Goal: Information Seeking & Learning: Learn about a topic

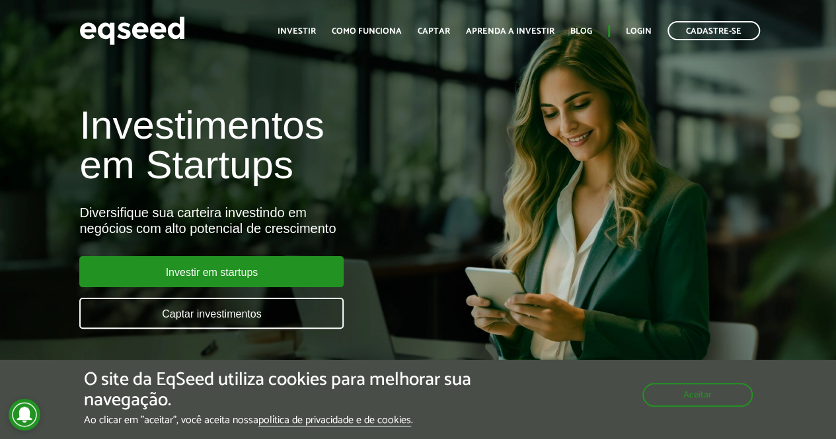
click at [452, 204] on div "Investimentos em Startups Diversifique sua carteira investindo em negócios com …" at bounding box center [278, 209] width 418 height 260
click at [118, 116] on h1 "Investimentos em Startups" at bounding box center [278, 145] width 399 height 79
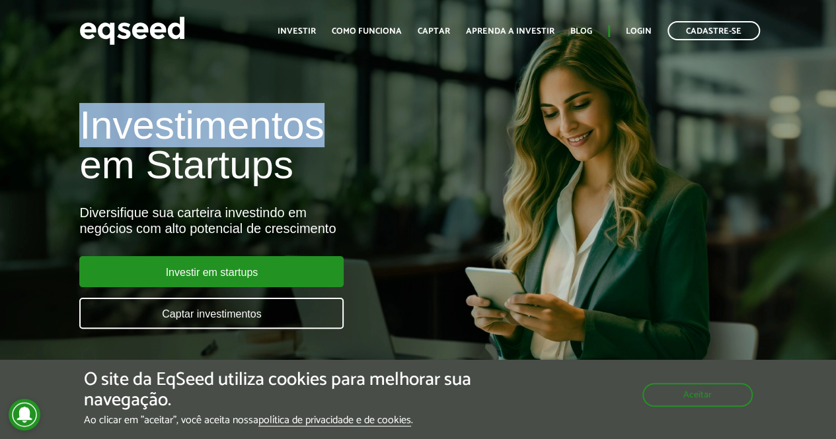
click at [118, 116] on h1 "Investimentos em Startups" at bounding box center [278, 145] width 399 height 79
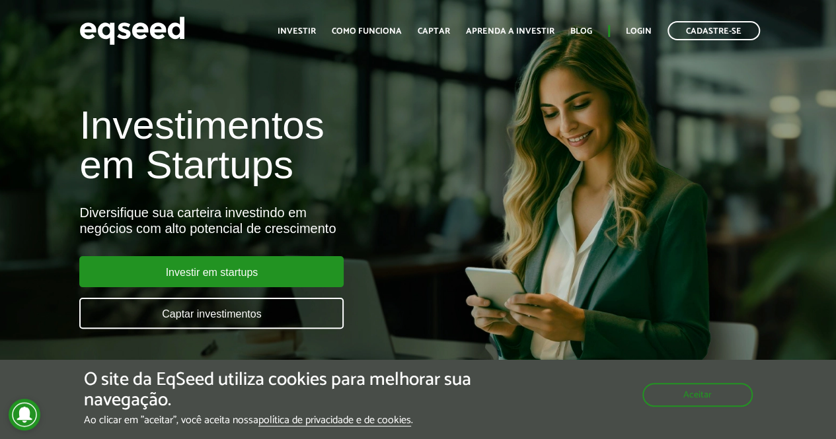
click at [452, 207] on div "Diversifique sua carteira investindo em negócios com alto potencial de crescime…" at bounding box center [278, 221] width 399 height 32
click at [239, 219] on div "Diversifique sua carteira investindo em negócios com alto potencial de crescime…" at bounding box center [278, 221] width 399 height 32
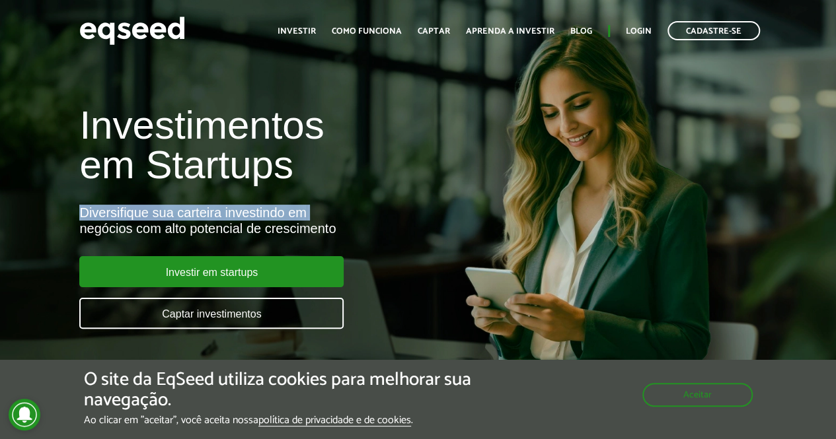
click at [239, 219] on div "Diversifique sua carteira investindo em negócios com alto potencial de crescime…" at bounding box center [278, 221] width 399 height 32
click at [334, 209] on div "Diversifique sua carteira investindo em negócios com alto potencial de crescime…" at bounding box center [278, 221] width 399 height 32
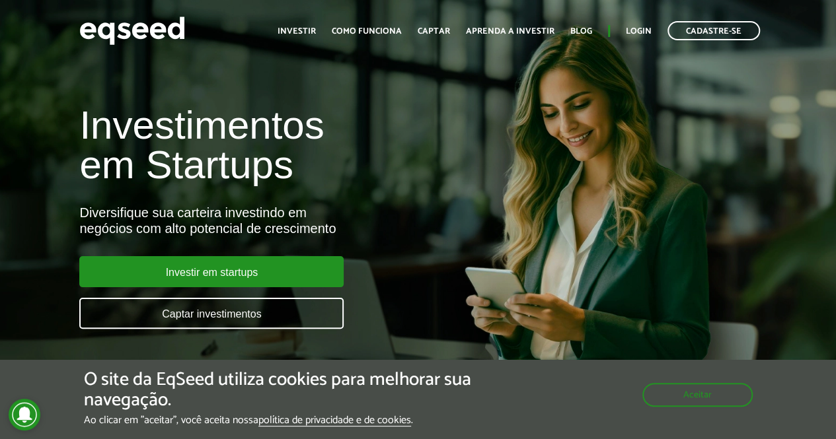
click at [270, 225] on div "Diversifique sua carteira investindo em negócios com alto potencial de crescime…" at bounding box center [278, 221] width 399 height 32
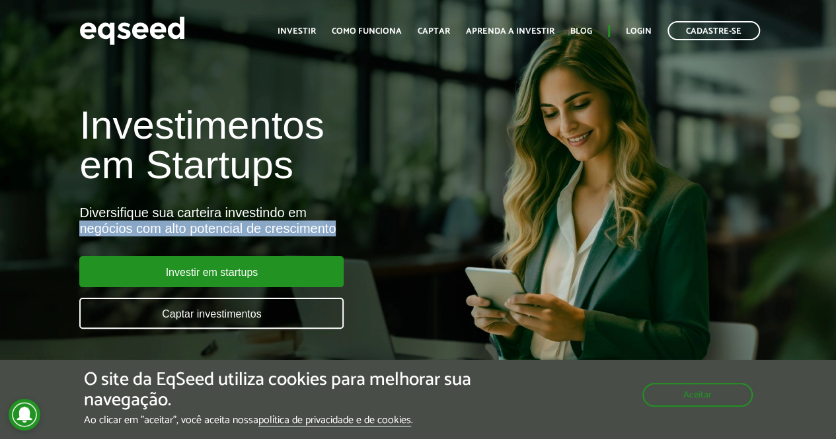
click at [270, 225] on div "Diversifique sua carteira investindo em negócios com alto potencial de crescime…" at bounding box center [278, 221] width 399 height 32
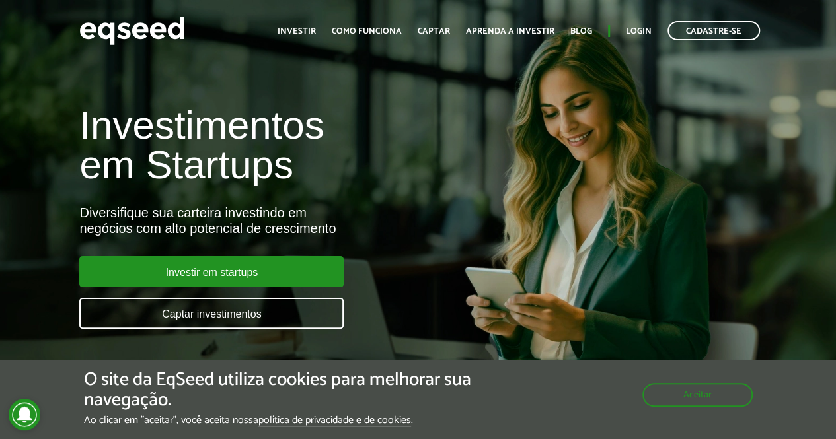
click at [326, 215] on div "Diversifique sua carteira investindo em negócios com alto potencial de crescime…" at bounding box center [278, 221] width 399 height 32
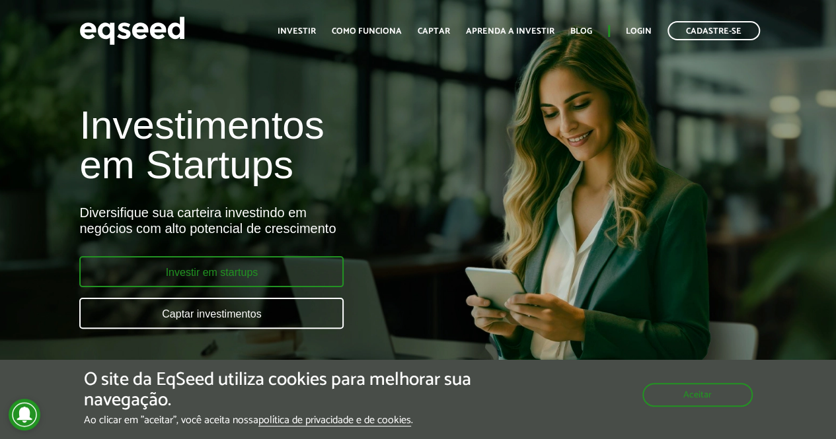
click at [284, 274] on link "Investir em startups" at bounding box center [211, 271] width 264 height 31
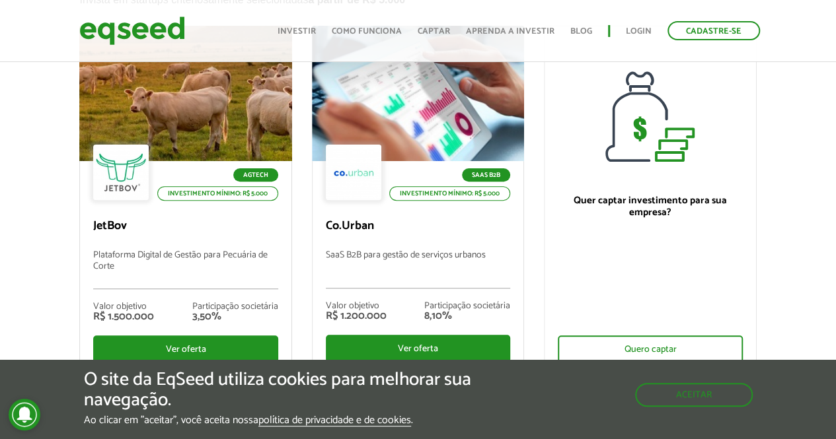
scroll to position [198, 0]
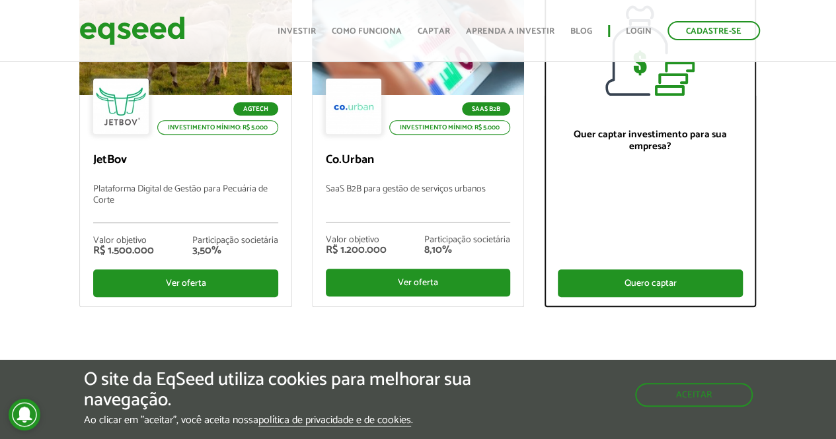
click at [627, 291] on div "Quero captar" at bounding box center [650, 284] width 184 height 28
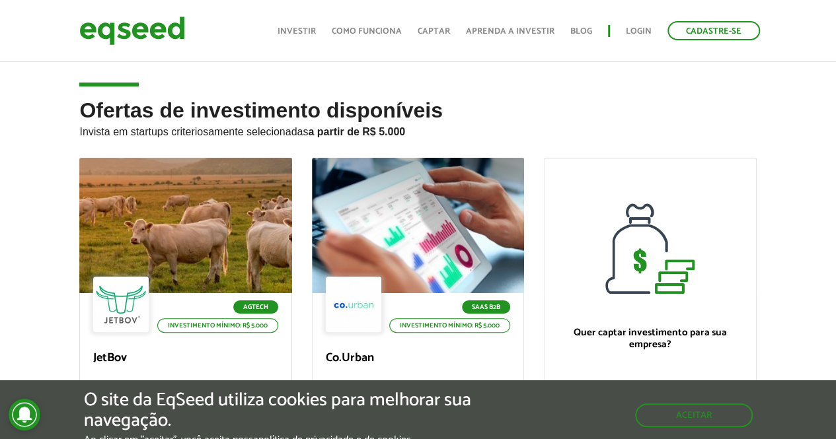
scroll to position [198, 0]
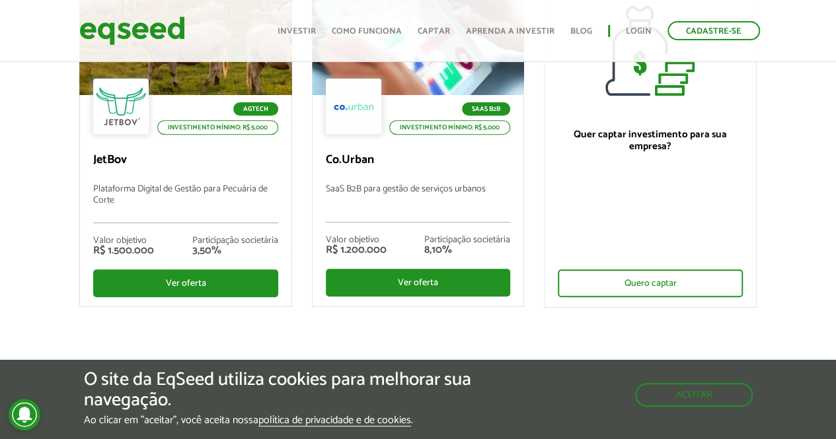
click at [534, 145] on li "Quer captar investimento para sua empresa? Quero captar" at bounding box center [650, 135] width 232 height 351
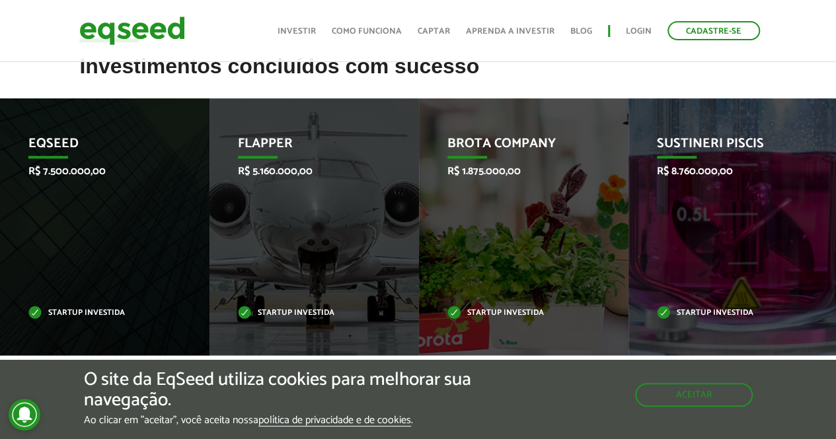
scroll to position [646, 0]
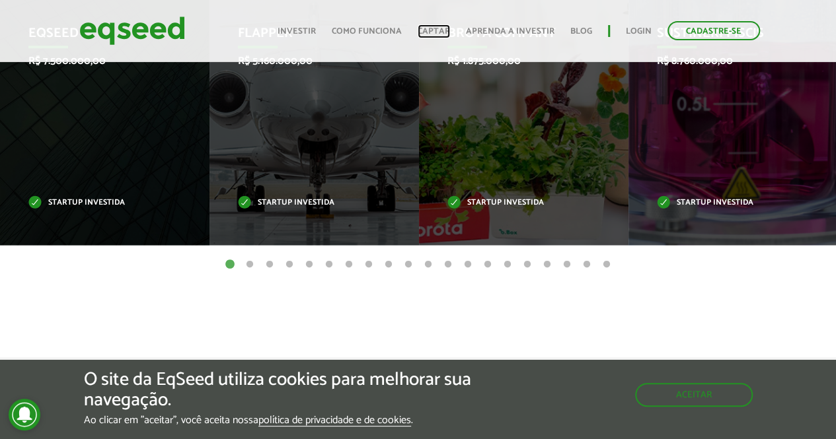
click at [426, 27] on link "Captar" at bounding box center [434, 31] width 32 height 9
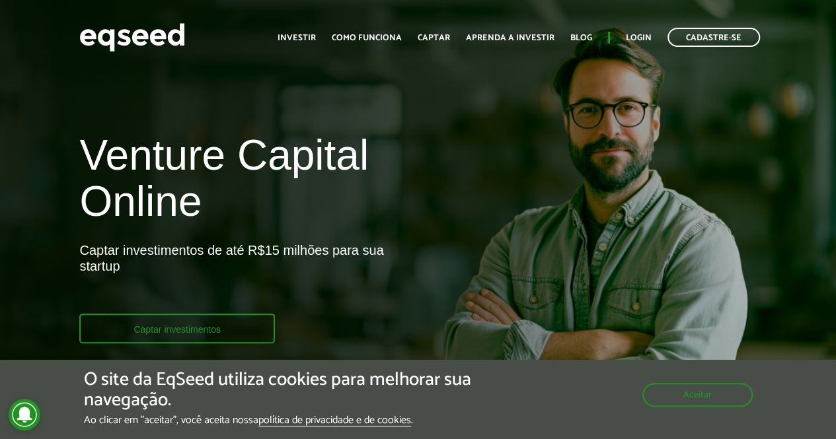
click at [200, 326] on link "Captar investimentos" at bounding box center [177, 329] width 196 height 30
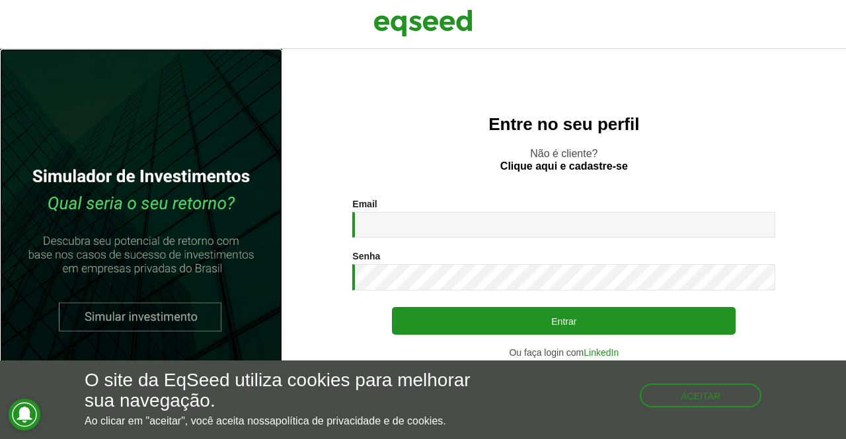
click at [143, 317] on link at bounding box center [141, 244] width 282 height 391
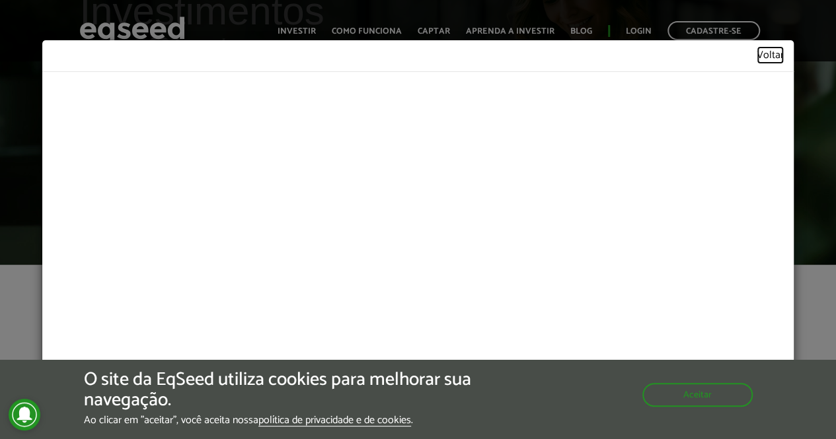
click at [763, 56] on link "Voltar" at bounding box center [770, 55] width 27 height 11
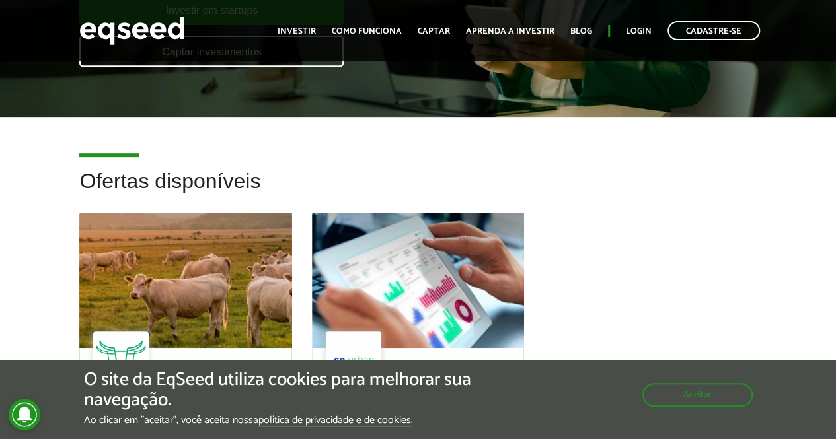
scroll to position [75, 0]
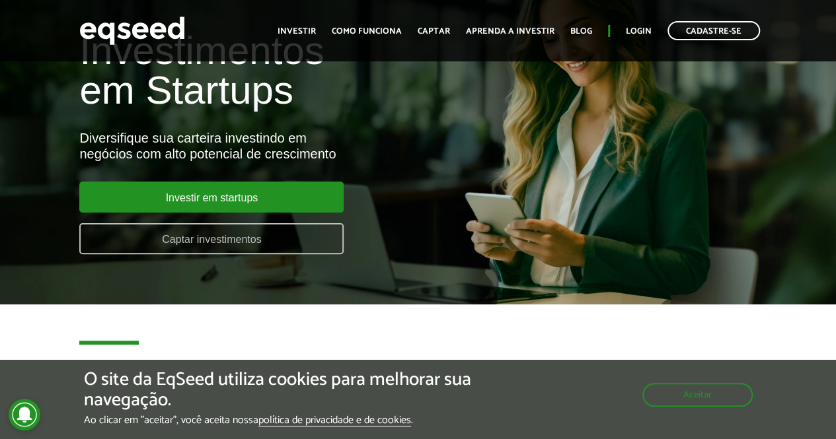
click at [249, 245] on link "Captar investimentos" at bounding box center [211, 238] width 264 height 31
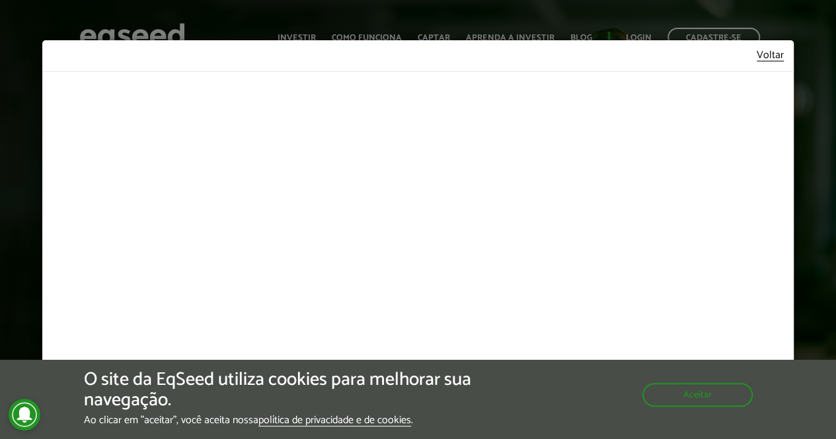
scroll to position [24, 0]
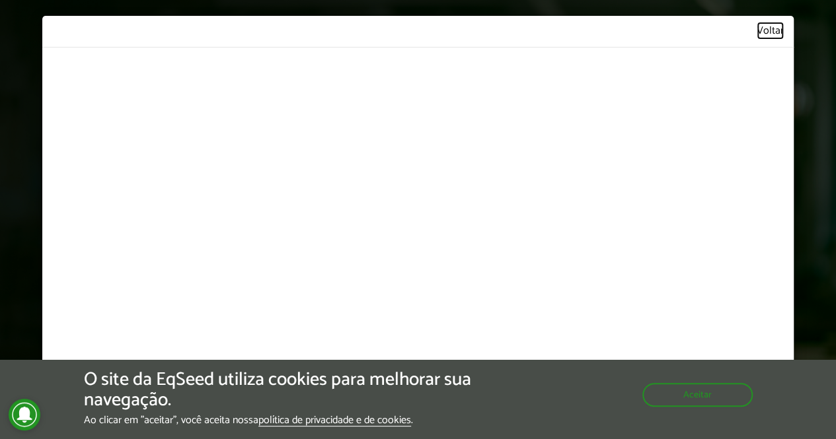
click at [765, 31] on link "Voltar" at bounding box center [770, 31] width 27 height 11
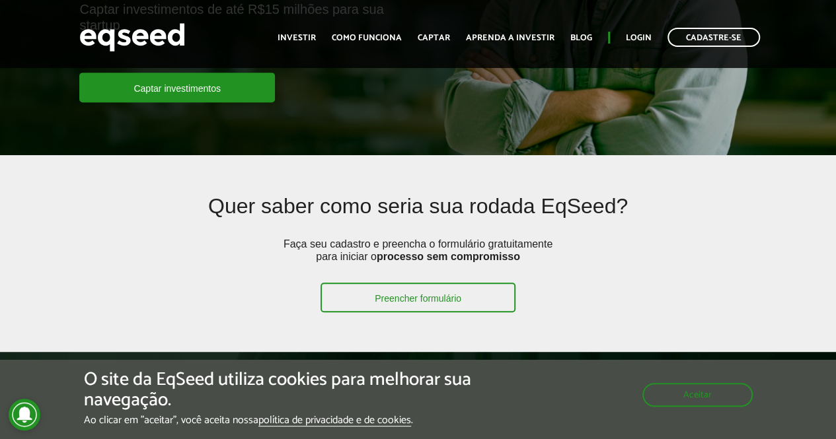
scroll to position [242, 0]
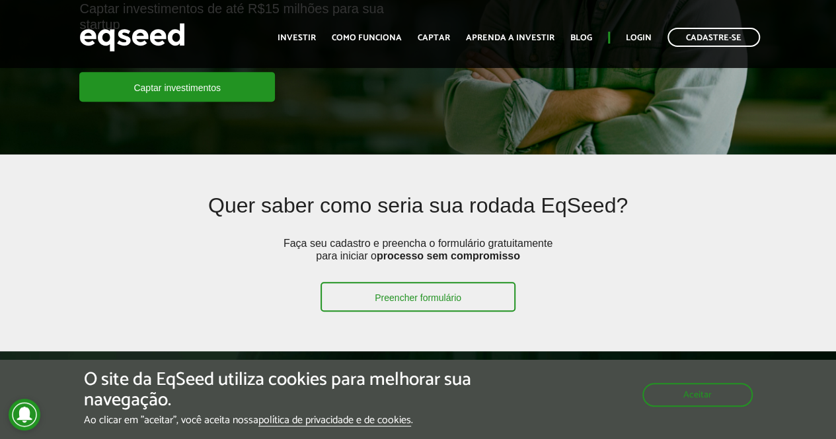
click at [402, 197] on h2 "Quer saber como seria sua rodada EqSeed?" at bounding box center [417, 215] width 537 height 43
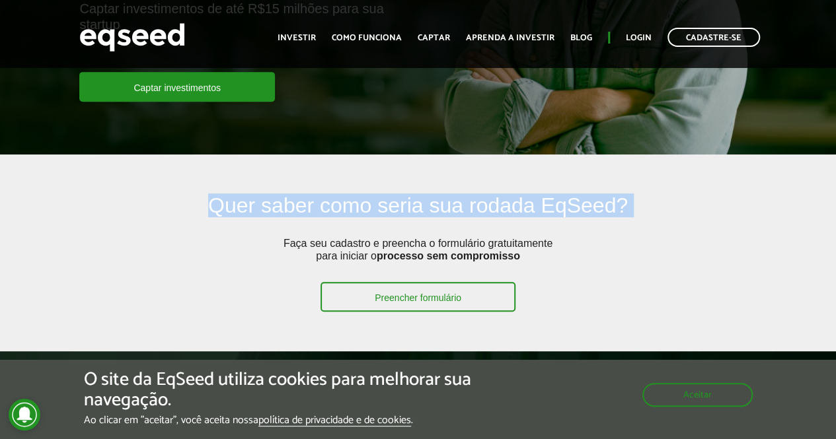
click at [402, 197] on h2 "Quer saber como seria sua rodada EqSeed?" at bounding box center [417, 215] width 537 height 43
click at [413, 235] on h2 "Quer saber como seria sua rodada EqSeed?" at bounding box center [417, 215] width 537 height 43
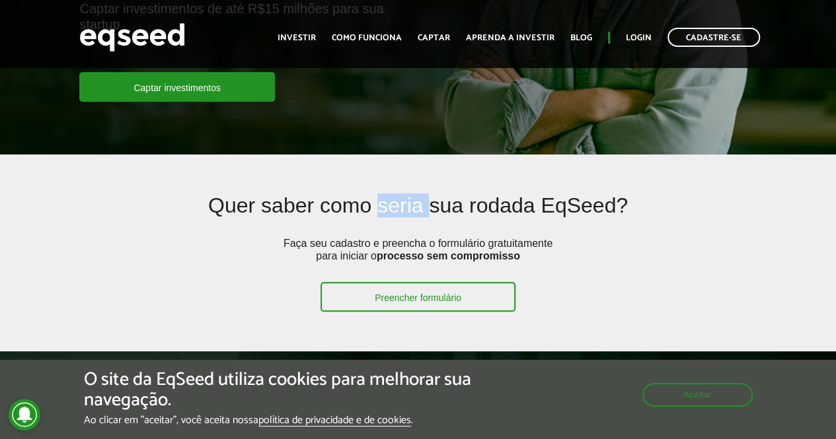
click at [413, 235] on h2 "Quer saber como seria sua rodada EqSeed?" at bounding box center [417, 215] width 537 height 43
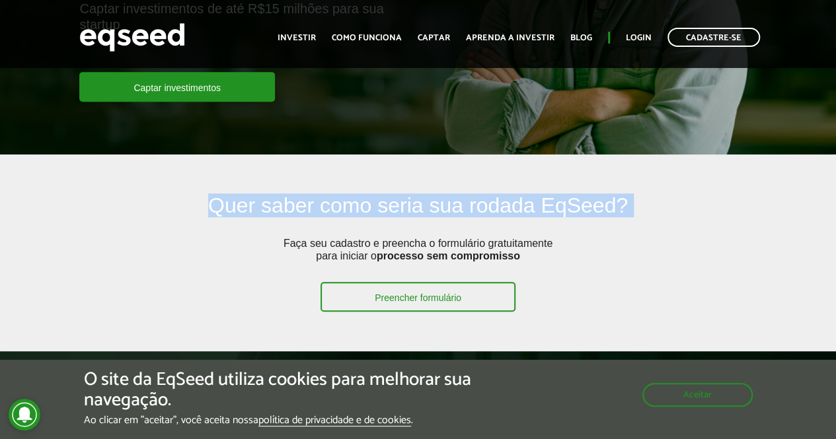
click at [413, 235] on h2 "Quer saber como seria sua rodada EqSeed?" at bounding box center [417, 215] width 537 height 43
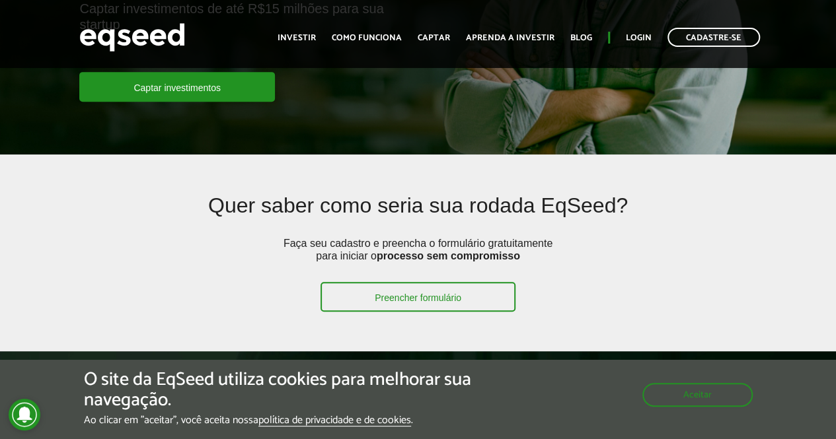
click at [418, 243] on p "Faça seu cadastro e preencha o formulário gratuitamente para iniciar o processo…" at bounding box center [418, 259] width 278 height 45
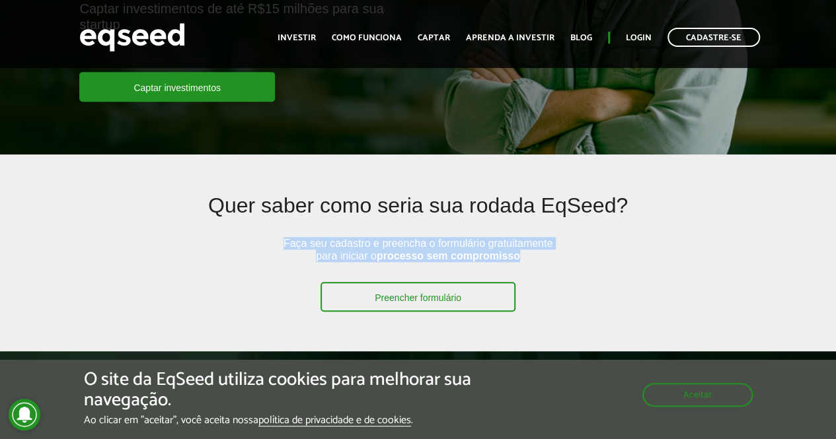
click at [418, 243] on p "Faça seu cadastro e preencha o formulário gratuitamente para iniciar o processo…" at bounding box center [418, 259] width 278 height 45
click at [424, 245] on p "Faça seu cadastro e preencha o formulário gratuitamente para iniciar o processo…" at bounding box center [418, 259] width 278 height 45
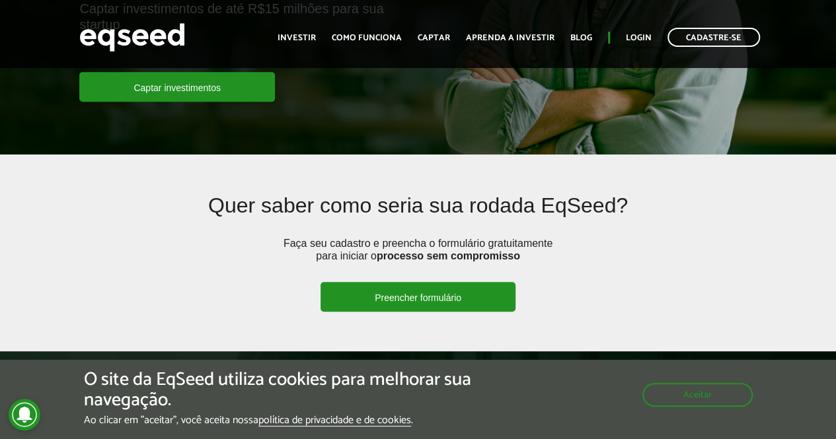
click at [453, 299] on link "Preencher formulário" at bounding box center [418, 297] width 195 height 30
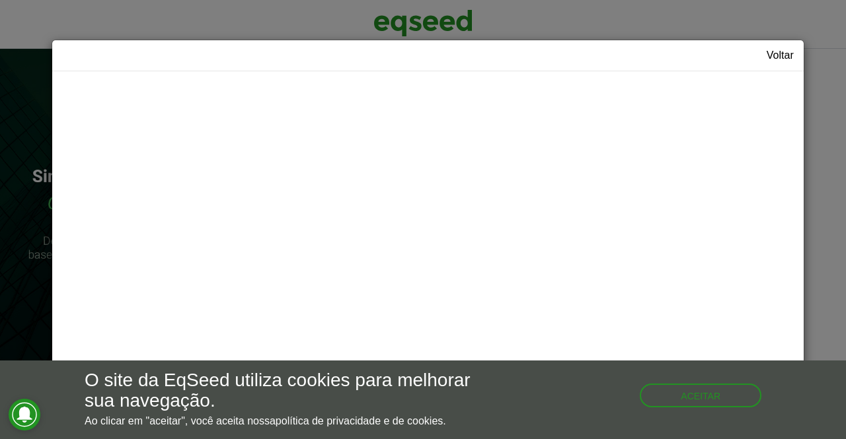
scroll to position [3, 0]
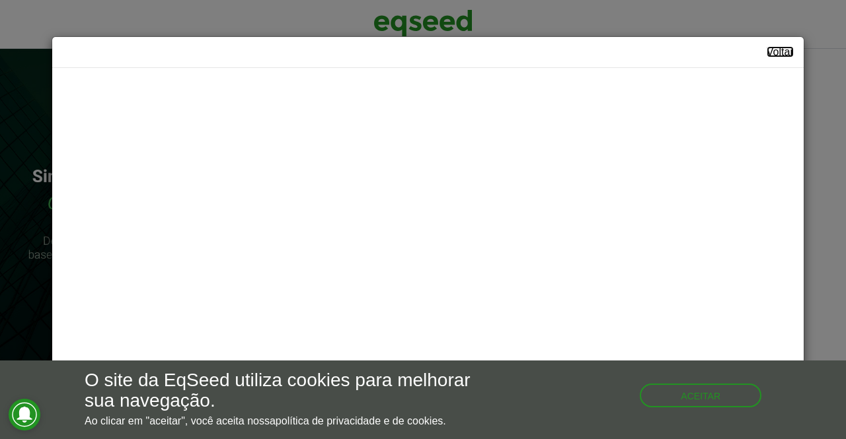
click at [774, 56] on link "Voltar" at bounding box center [780, 52] width 27 height 11
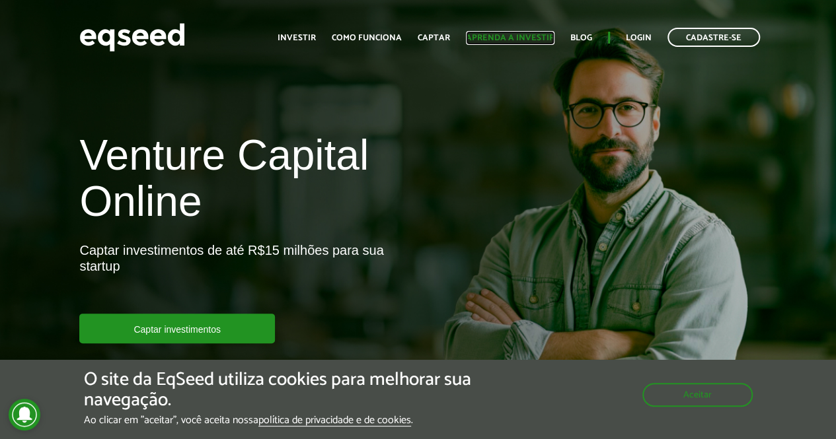
click at [513, 34] on link "Aprenda a investir" at bounding box center [510, 38] width 89 height 9
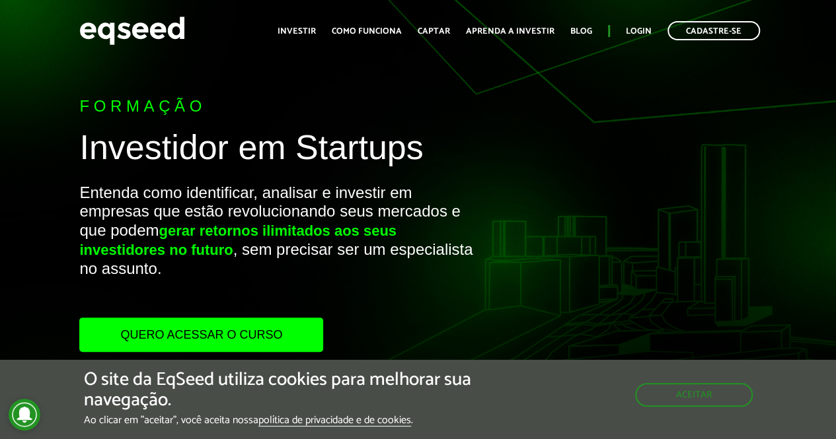
scroll to position [1, 0]
click at [295, 199] on p "Entenda como identificar, analisar e investir em empresas que estão revoluciona…" at bounding box center [278, 250] width 399 height 135
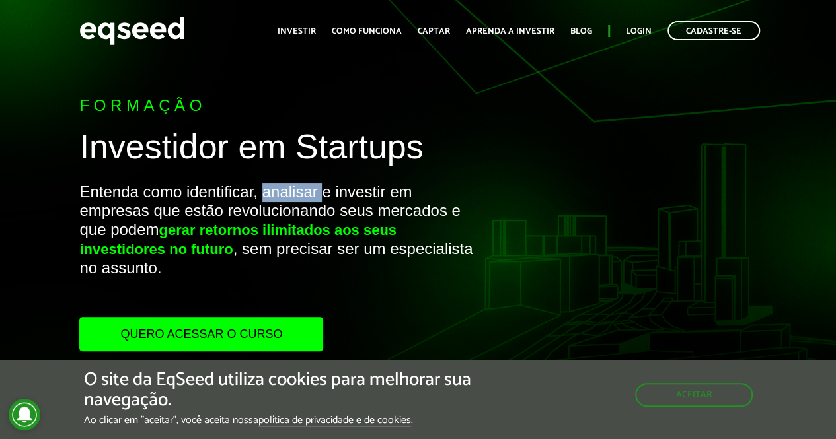
click at [295, 199] on p "Entenda como identificar, analisar e investir em empresas que estão revoluciona…" at bounding box center [278, 250] width 399 height 135
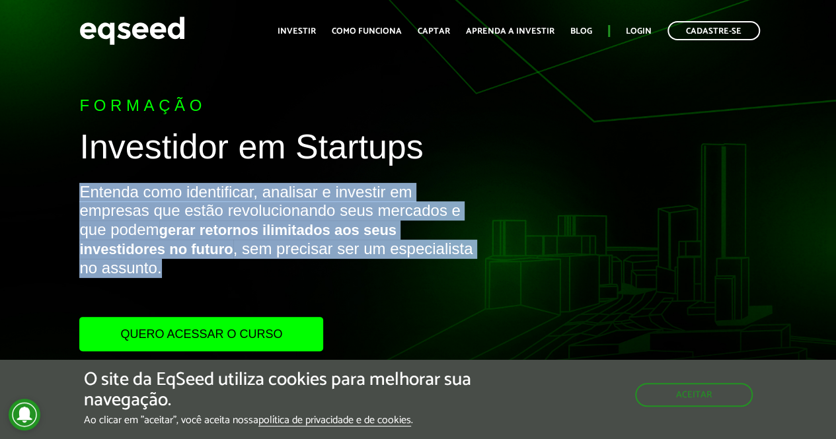
click at [295, 199] on p "Entenda como identificar, analisar e investir em empresas que estão revoluciona…" at bounding box center [278, 250] width 399 height 135
click at [321, 204] on p "Entenda como identificar, analisar e investir em empresas que estão revoluciona…" at bounding box center [278, 250] width 399 height 135
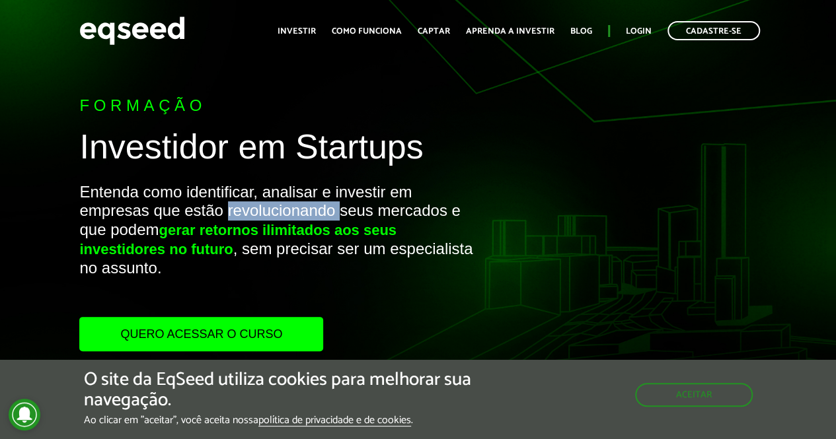
click at [321, 204] on p "Entenda como identificar, analisar e investir em empresas que estão revoluciona…" at bounding box center [278, 250] width 399 height 135
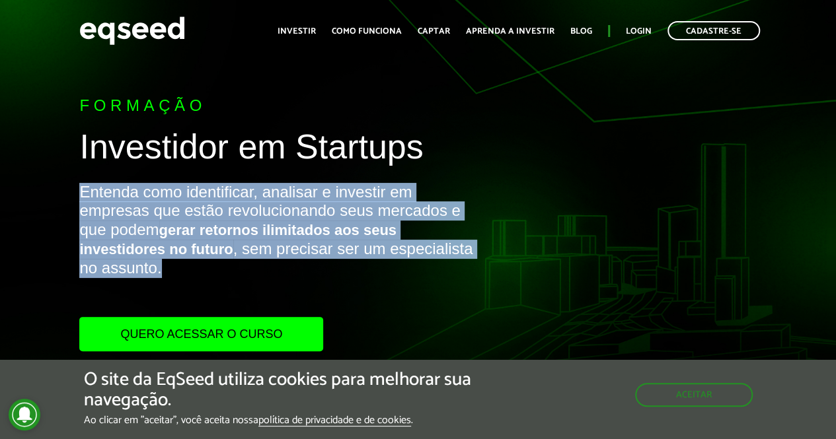
click at [321, 204] on p "Entenda como identificar, analisar e investir em empresas que estão revoluciona…" at bounding box center [278, 250] width 399 height 135
click at [351, 209] on p "Entenda como identificar, analisar e investir em empresas que estão revoluciona…" at bounding box center [278, 250] width 399 height 135
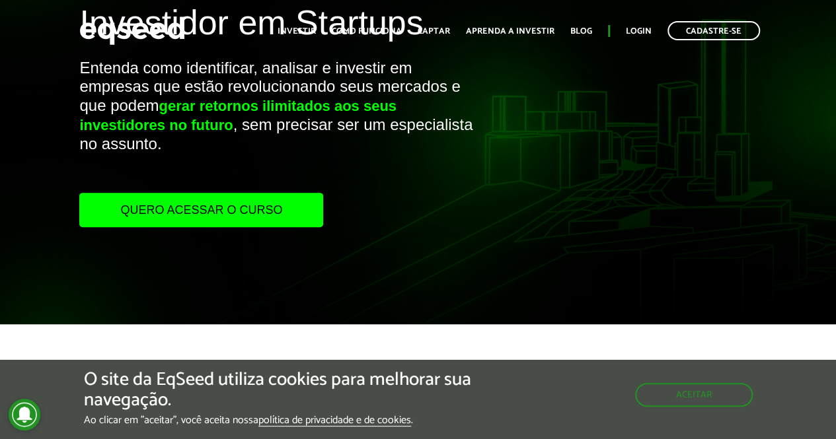
scroll to position [127, 0]
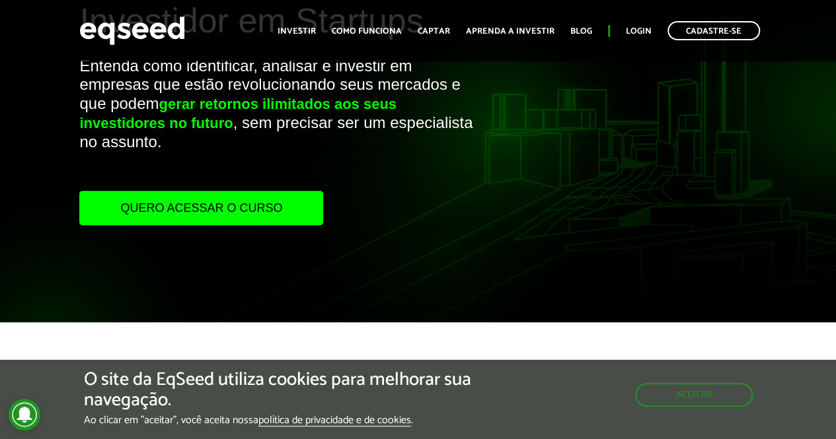
click at [243, 220] on link "Quero acessar o curso" at bounding box center [201, 208] width 244 height 34
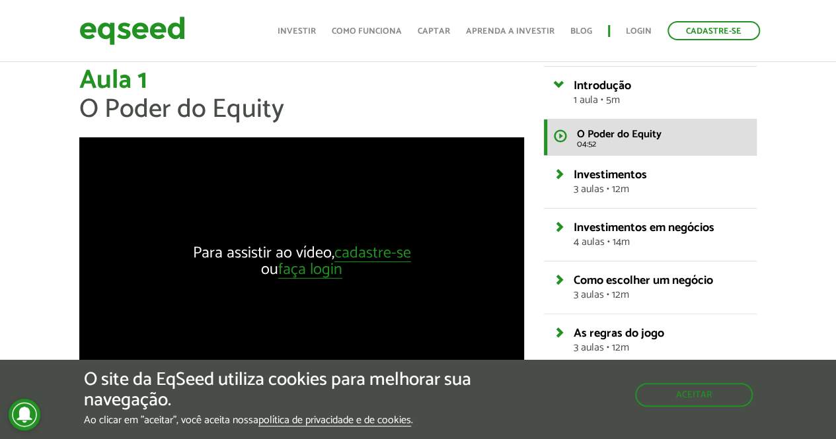
scroll to position [22, 0]
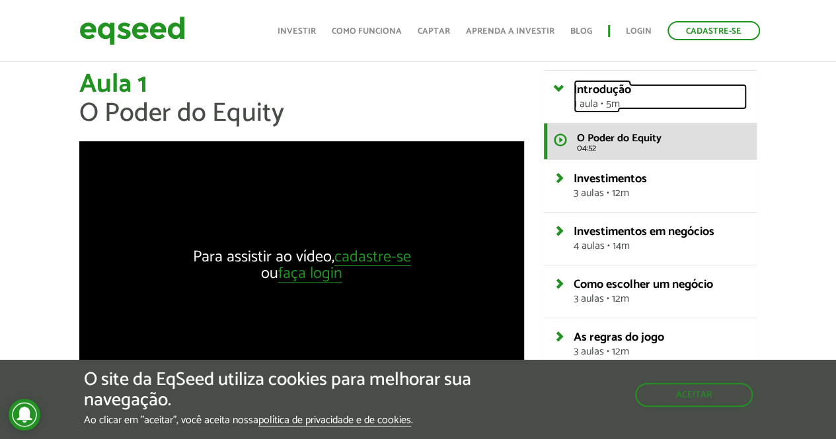
click at [574, 89] on link "Introdução 1 aula • 5m" at bounding box center [660, 97] width 172 height 26
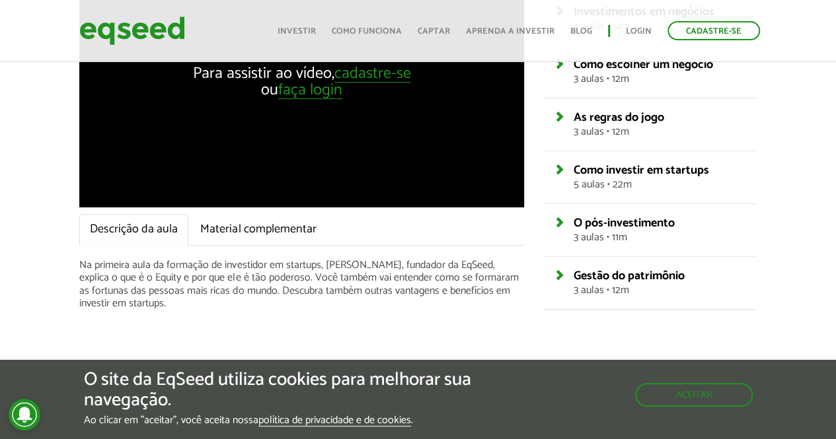
scroll to position [207, 0]
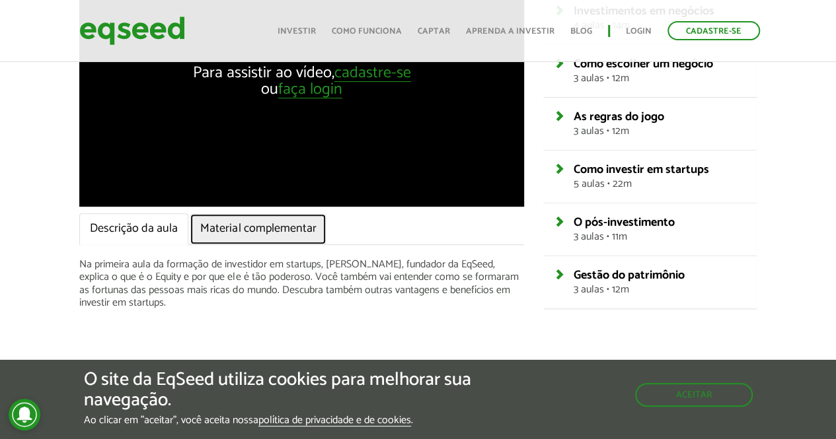
click at [289, 224] on link "Material complementar" at bounding box center [258, 229] width 137 height 32
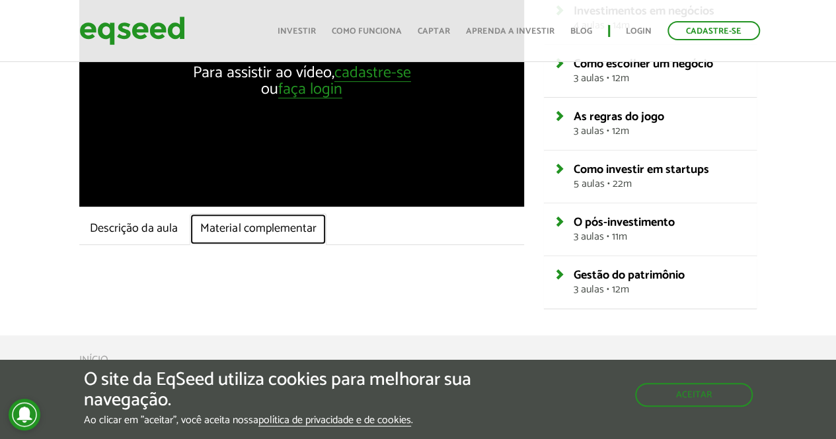
scroll to position [268, 0]
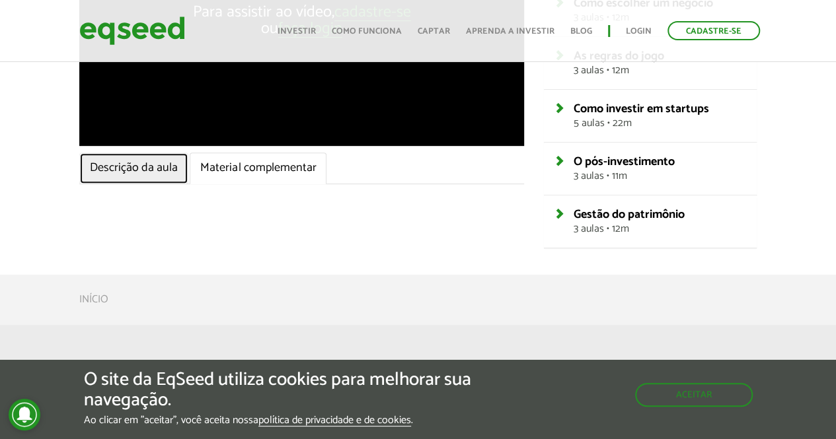
click at [150, 170] on link "Descrição da aula" at bounding box center [133, 169] width 109 height 32
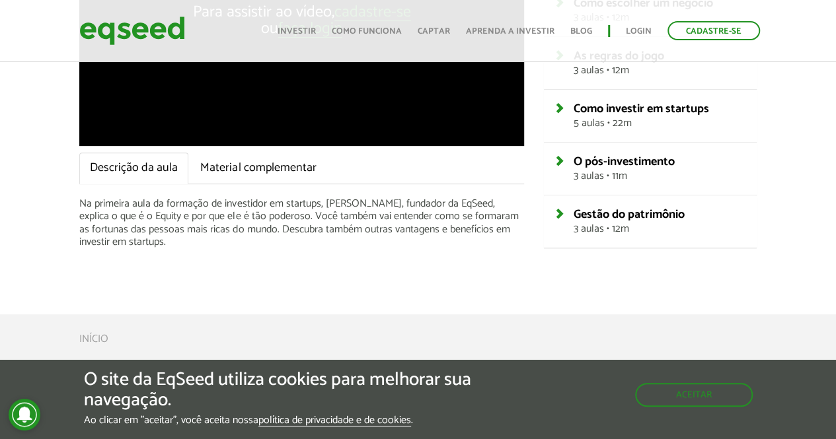
click at [218, 235] on p "Na primeira aula da formação de investidor em startups, [PERSON_NAME], fundador…" at bounding box center [301, 223] width 445 height 51
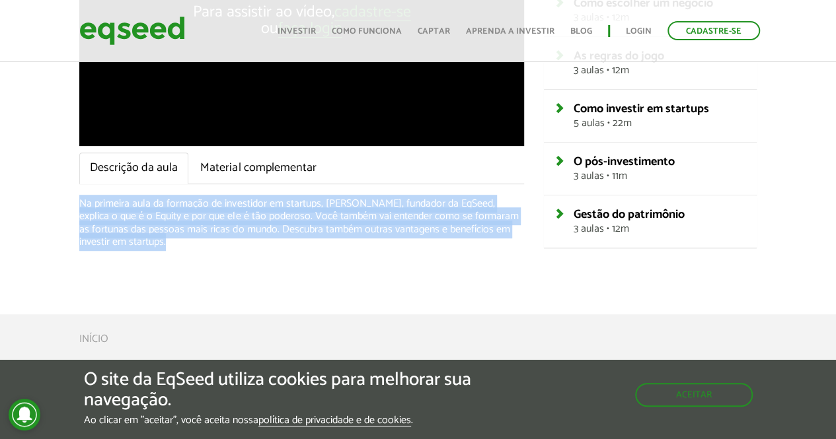
click at [218, 235] on p "Na primeira aula da formação de investidor em startups, [PERSON_NAME], fundador…" at bounding box center [301, 223] width 445 height 51
click at [319, 227] on p "Na primeira aula da formação de investidor em startups, [PERSON_NAME], fundador…" at bounding box center [301, 223] width 445 height 51
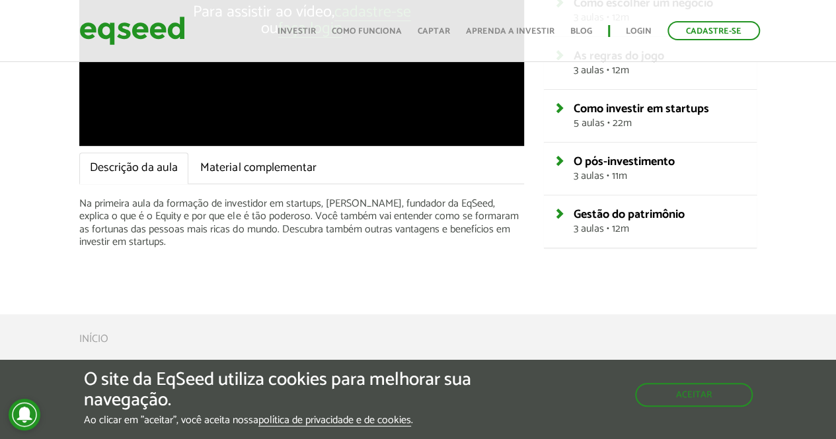
scroll to position [233, 0]
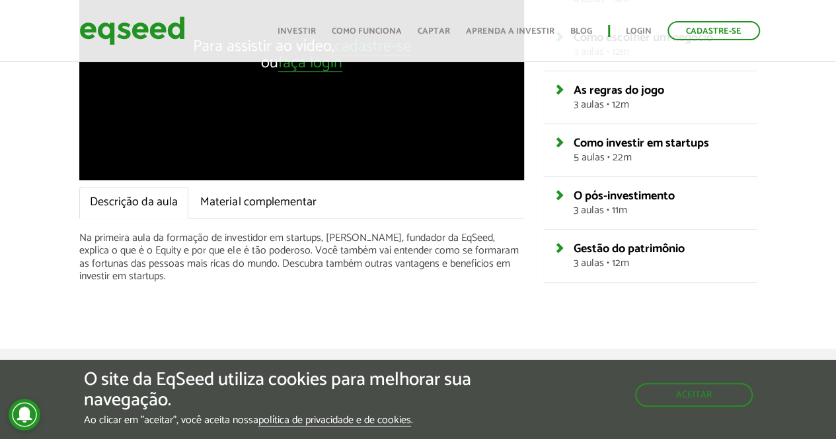
click at [323, 245] on p "Na primeira aula da formação de investidor em startups, [PERSON_NAME], fundador…" at bounding box center [301, 257] width 445 height 51
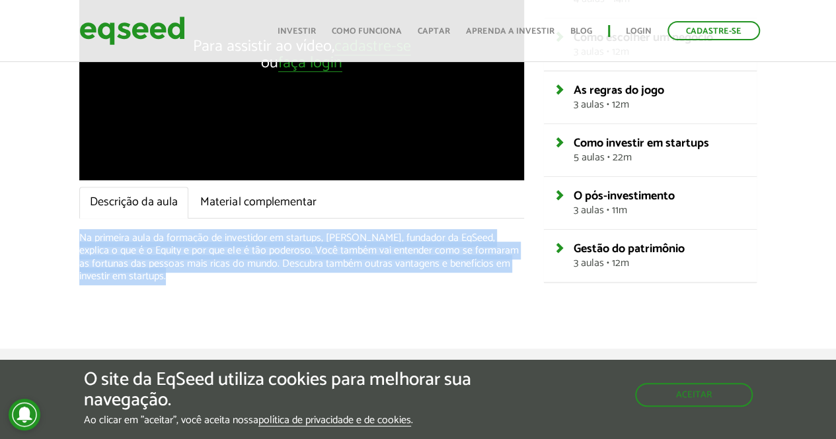
click at [323, 245] on p "Na primeira aula da formação de investidor em startups, [PERSON_NAME], fundador…" at bounding box center [301, 257] width 445 height 51
click at [334, 254] on p "Na primeira aula da formação de investidor em startups, [PERSON_NAME], fundador…" at bounding box center [301, 257] width 445 height 51
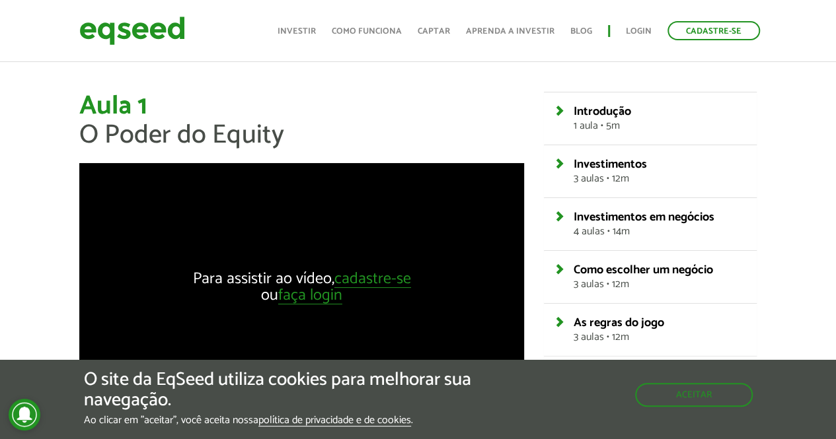
scroll to position [0, 0]
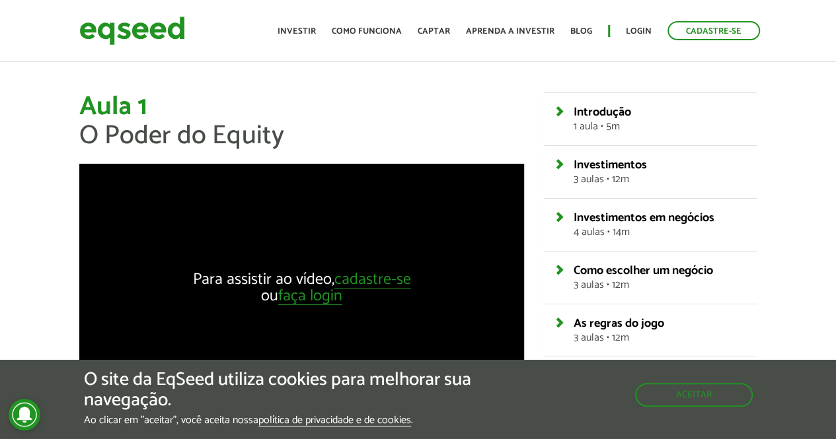
click at [569, 206] on div "Investimentos em negócios 4 aulas • 14m" at bounding box center [650, 225] width 212 height 52
click at [569, 215] on h4 "Investimentos em negócios 4 aulas • 14m" at bounding box center [650, 225] width 192 height 26
click at [574, 215] on link "Investimentos em negócios 4 aulas • 14m" at bounding box center [660, 225] width 172 height 26
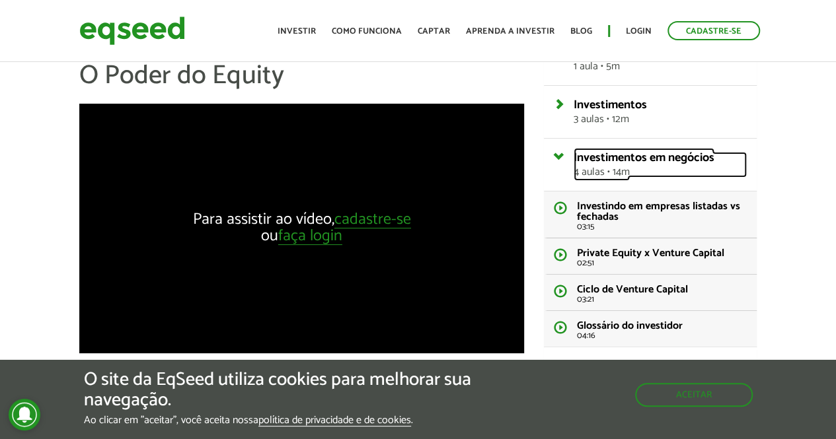
scroll to position [132, 0]
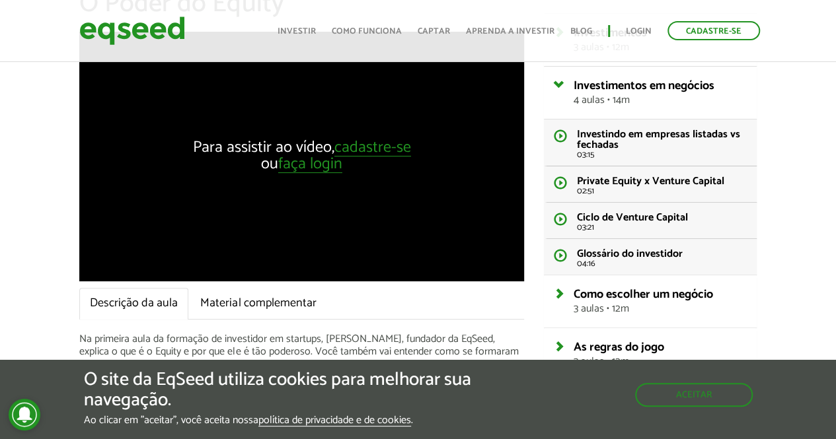
click at [564, 84] on h4 "Investimentos em negócios 4 aulas • 14m" at bounding box center [650, 93] width 192 height 26
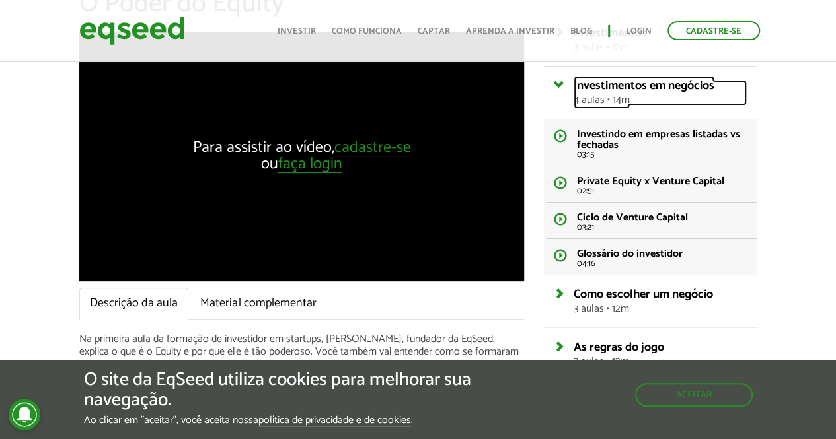
click at [574, 84] on link "Investimentos em negócios 4 aulas • 14m" at bounding box center [660, 93] width 172 height 26
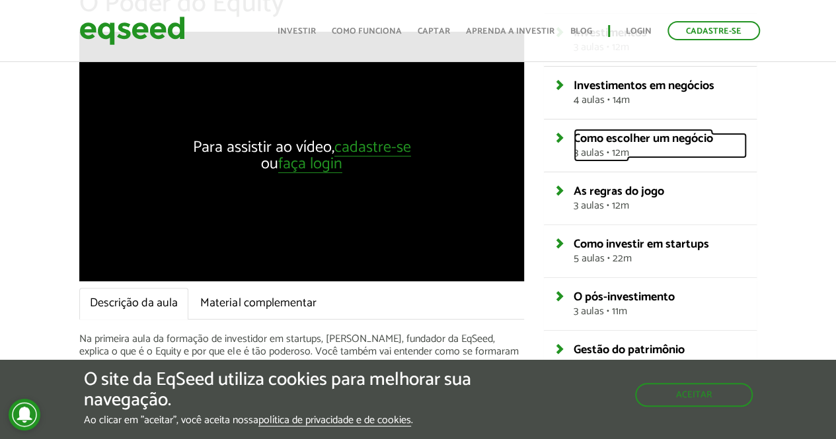
click at [574, 134] on link "Como escolher um negócio 3 aulas • 12m" at bounding box center [660, 146] width 172 height 26
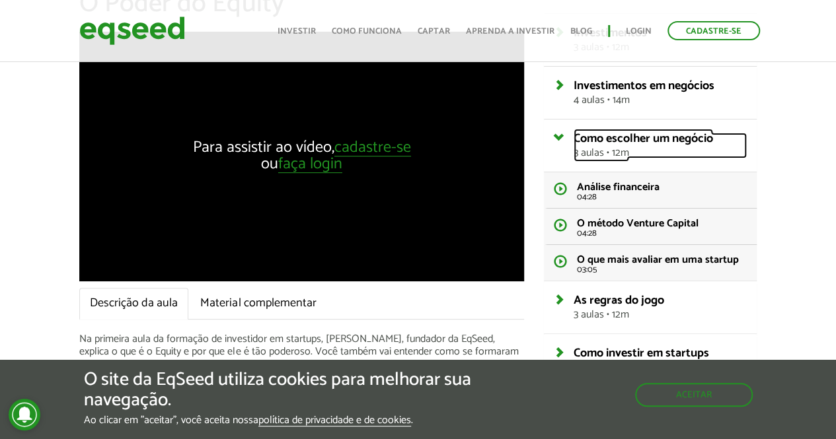
click at [574, 134] on link "Como escolher um negócio 3 aulas • 12m" at bounding box center [660, 146] width 172 height 26
